Goal: Navigation & Orientation: Understand site structure

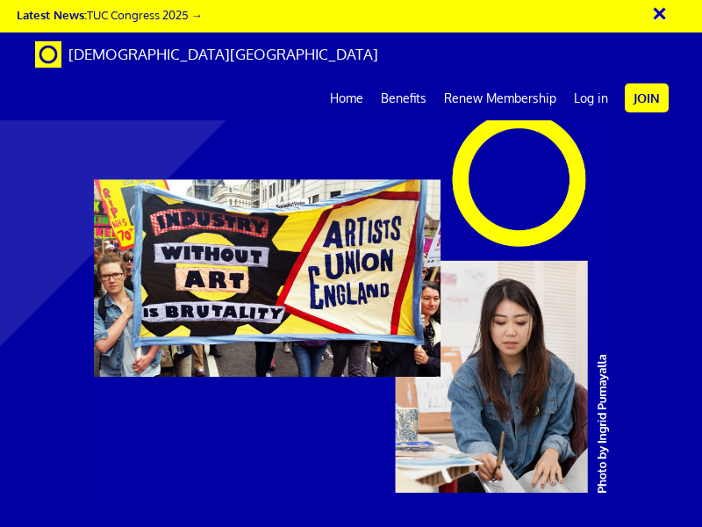
scroll to position [0, 24]
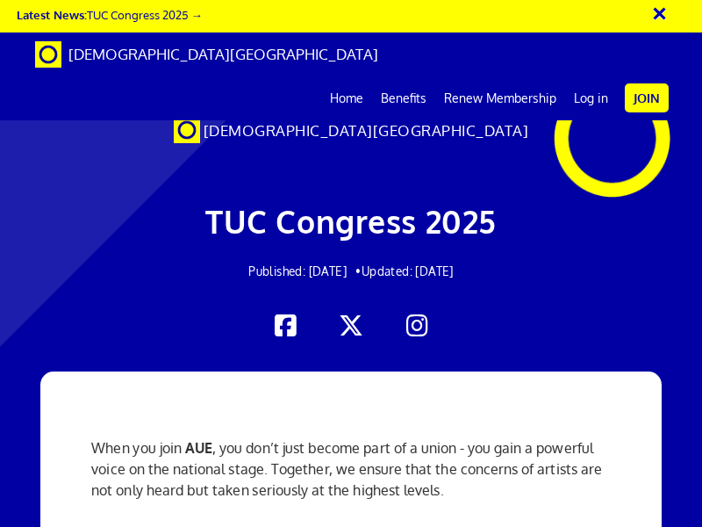
scroll to position [0, 24]
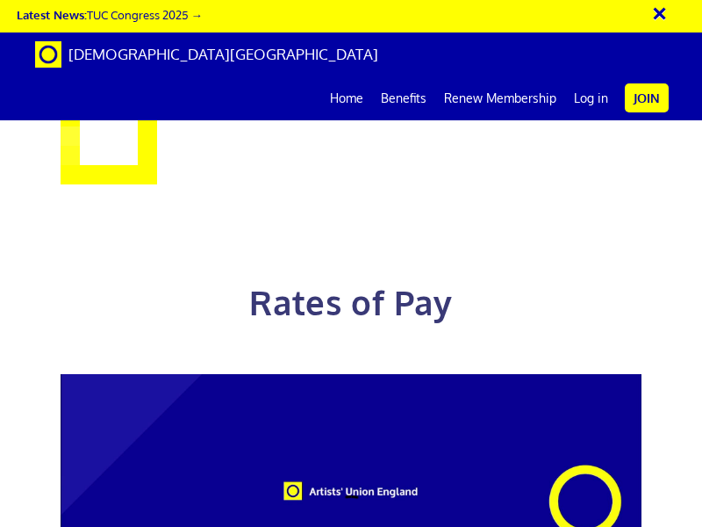
scroll to position [0, 24]
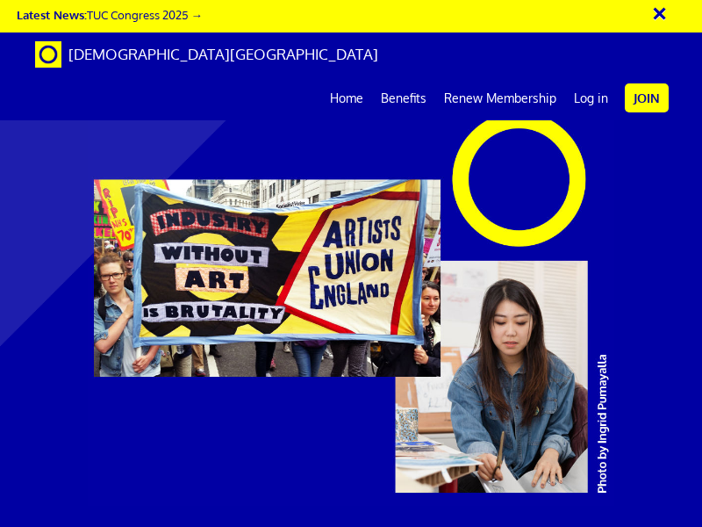
scroll to position [0, 24]
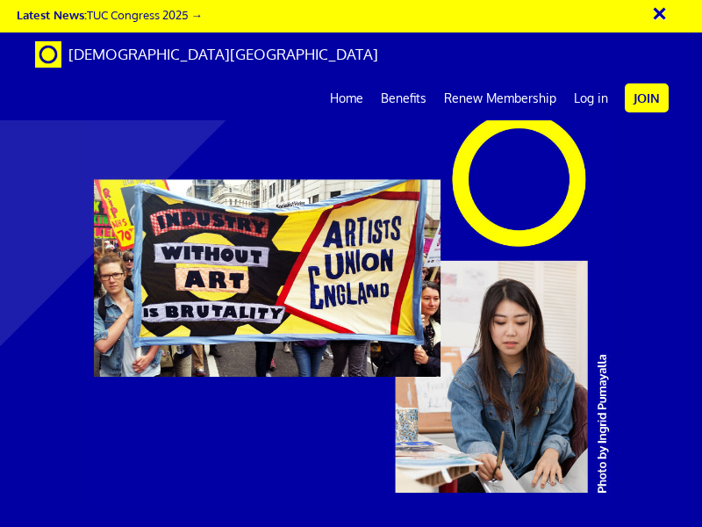
scroll to position [2780, 0]
